Goal: Check status: Check status

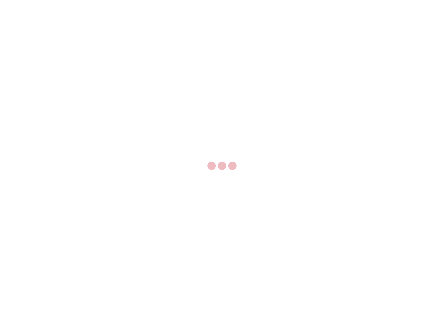
select select "US"
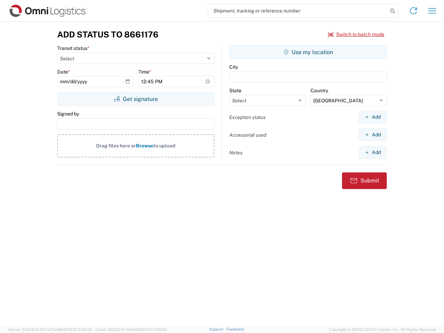
click at [298, 11] on input "search" at bounding box center [298, 10] width 180 height 13
click at [393, 11] on icon at bounding box center [393, 11] width 10 height 10
click at [414, 11] on icon at bounding box center [413, 10] width 11 height 11
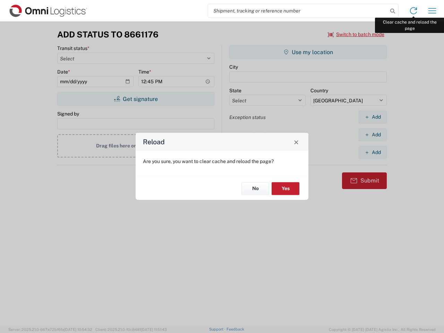
click at [433, 11] on div "Reload Are you sure, you want to clear cache and reload the page? No Yes" at bounding box center [222, 166] width 444 height 333
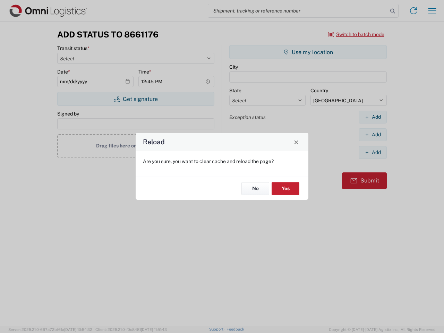
click at [357, 34] on div "Reload Are you sure, you want to clear cache and reload the page? No Yes" at bounding box center [222, 166] width 444 height 333
click at [136, 99] on div "Reload Are you sure, you want to clear cache and reload the page? No Yes" at bounding box center [222, 166] width 444 height 333
click at [308, 52] on div "Reload Are you sure, you want to clear cache and reload the page? No Yes" at bounding box center [222, 166] width 444 height 333
click at [373, 117] on div "Reload Are you sure, you want to clear cache and reload the page? No Yes" at bounding box center [222, 166] width 444 height 333
click at [373, 135] on div "Reload Are you sure, you want to clear cache and reload the page? No Yes" at bounding box center [222, 166] width 444 height 333
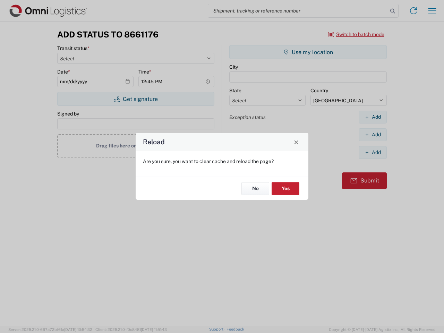
click at [373, 152] on div "Reload Are you sure, you want to clear cache and reload the page? No Yes" at bounding box center [222, 166] width 444 height 333
